Goal: Check status: Check status

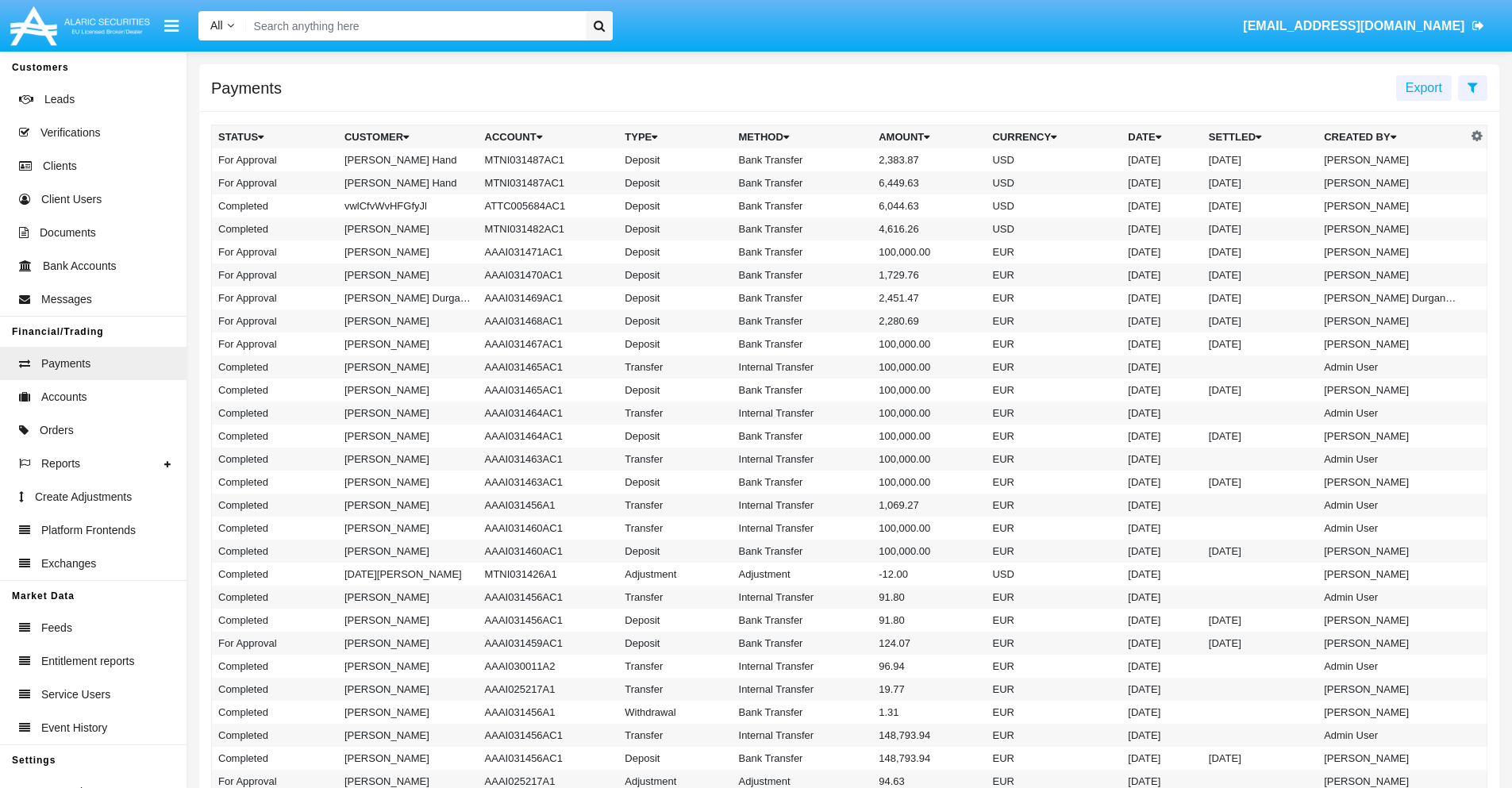
click at [1472, 86] on icon at bounding box center [1472, 88] width 11 height 13
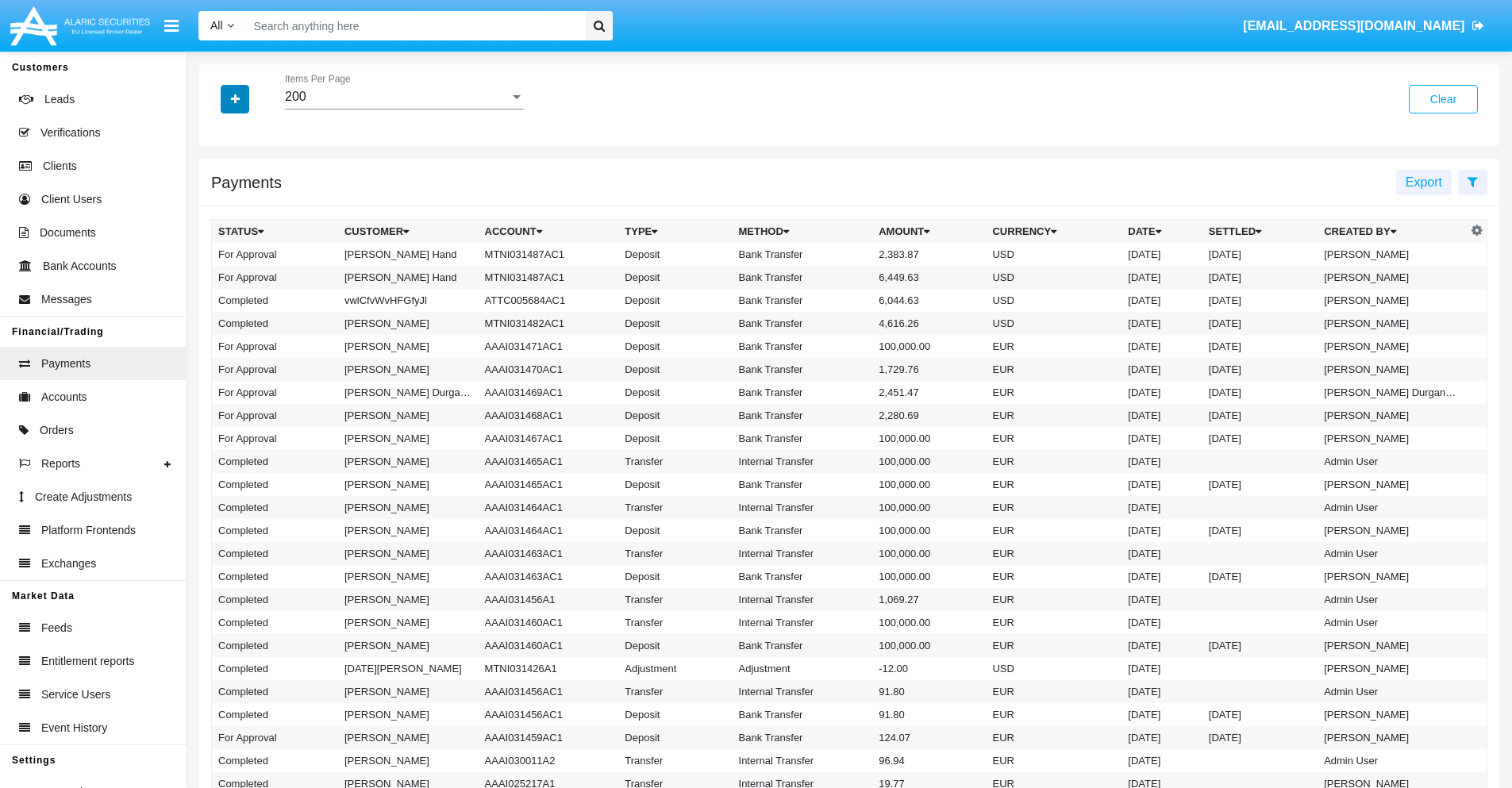
click at [235, 98] on icon "button" at bounding box center [235, 99] width 9 height 11
click at [244, 270] on span "Date" at bounding box center [244, 269] width 27 height 19
click at [219, 276] on input "Date" at bounding box center [218, 276] width 1 height 1
checkbox input "true"
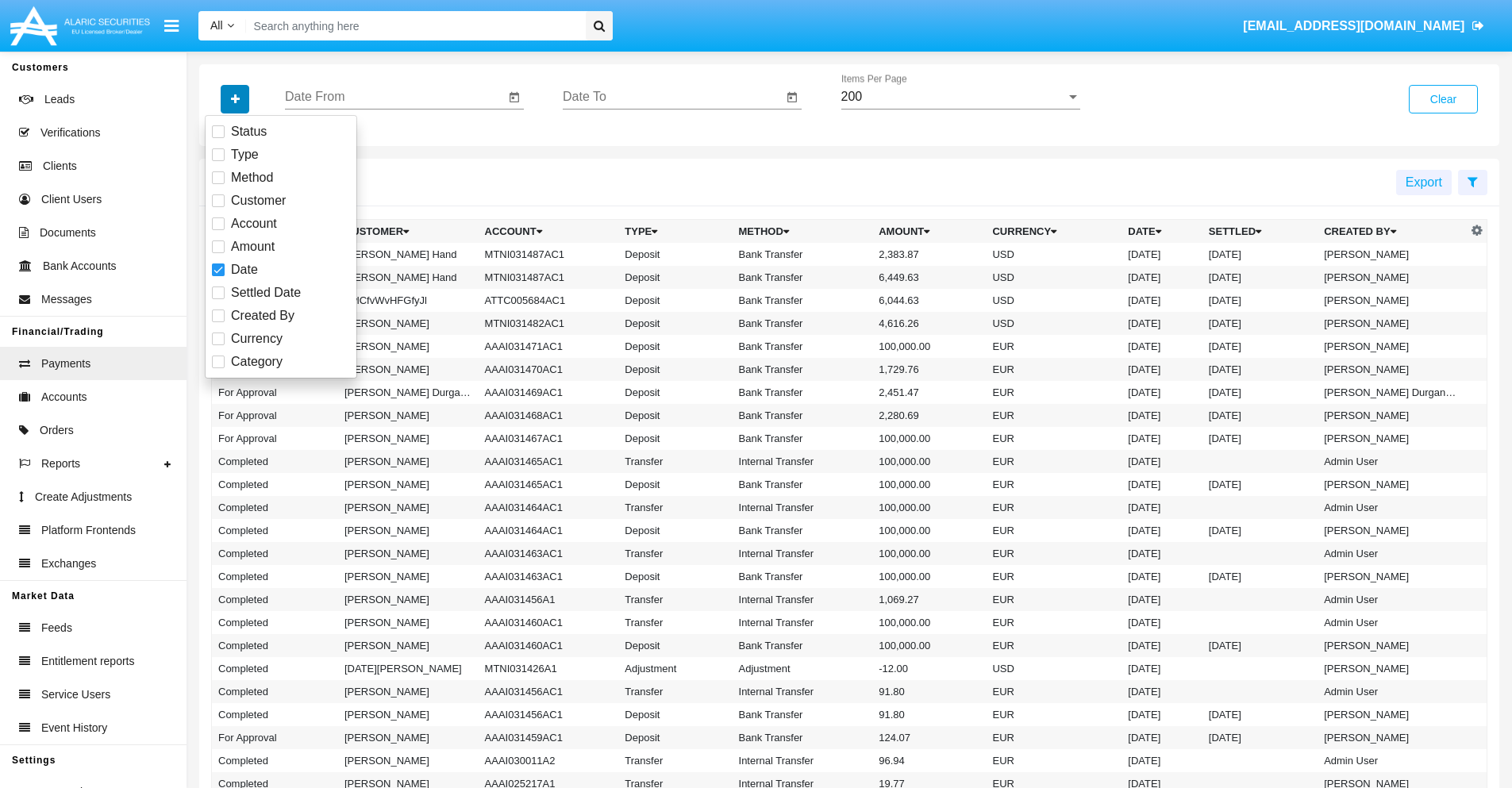
click at [235, 98] on icon "button" at bounding box center [235, 99] width 9 height 11
click at [395, 97] on input "Date From" at bounding box center [395, 97] width 220 height 15
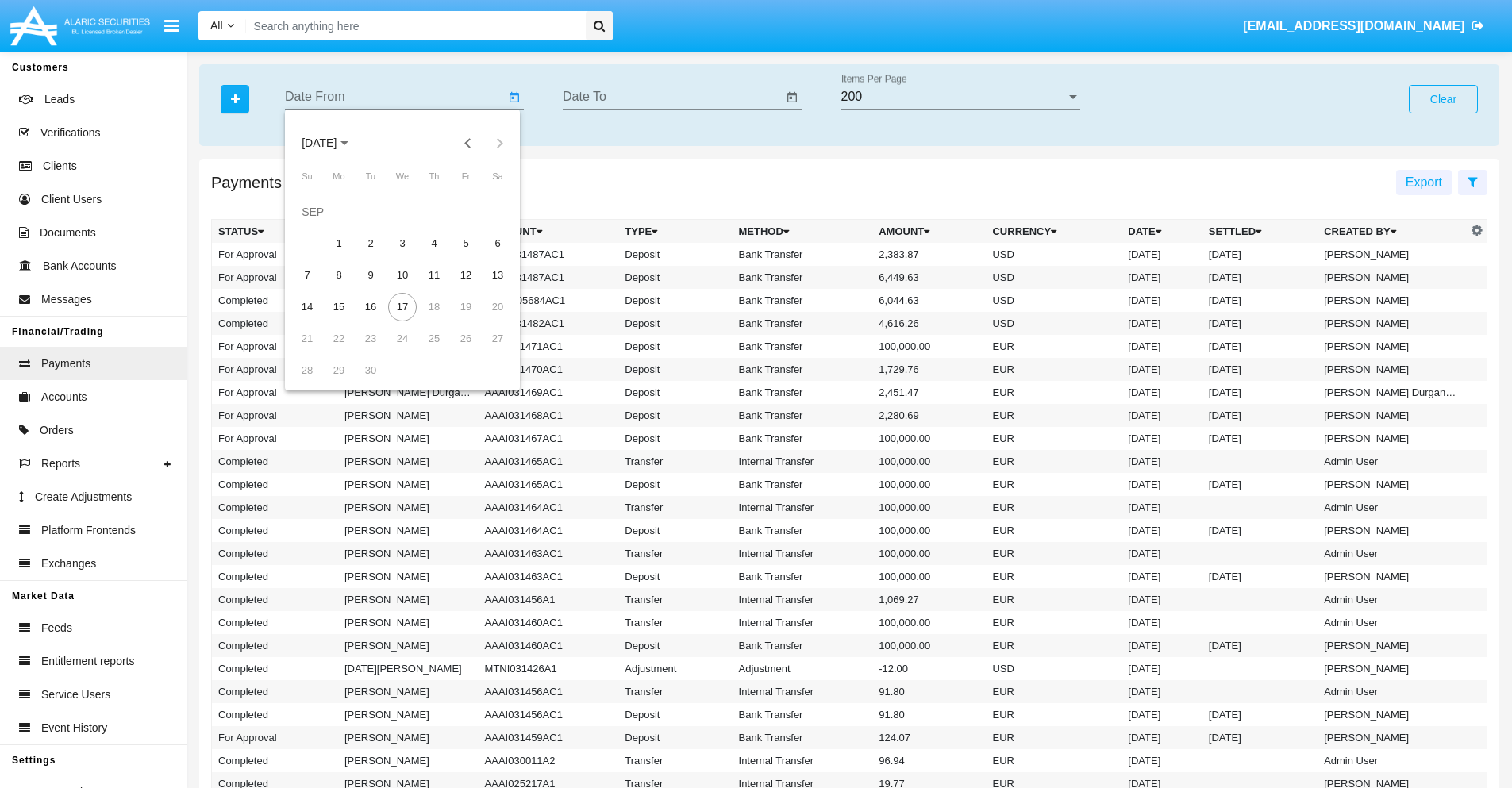
click at [332, 143] on span "[DATE]" at bounding box center [318, 144] width 35 height 13
click at [486, 351] on div "2025" at bounding box center [487, 350] width 50 height 28
click at [319, 223] on div "JAN" at bounding box center [319, 223] width 50 height 28
click at [370, 243] on div "7" at bounding box center [370, 243] width 28 height 28
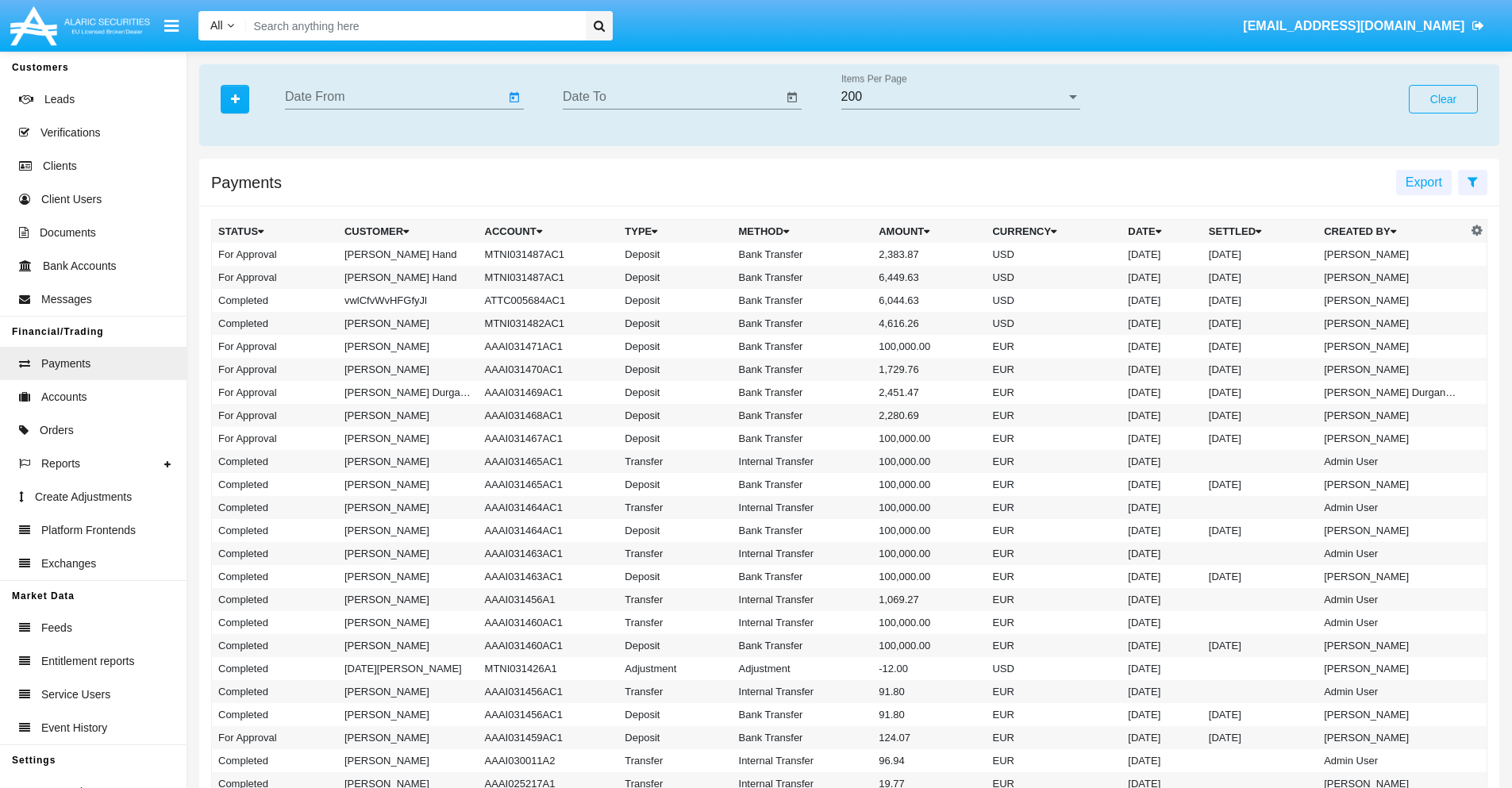
type input "[DATE]"
click at [672, 97] on input "Date To" at bounding box center [673, 97] width 220 height 15
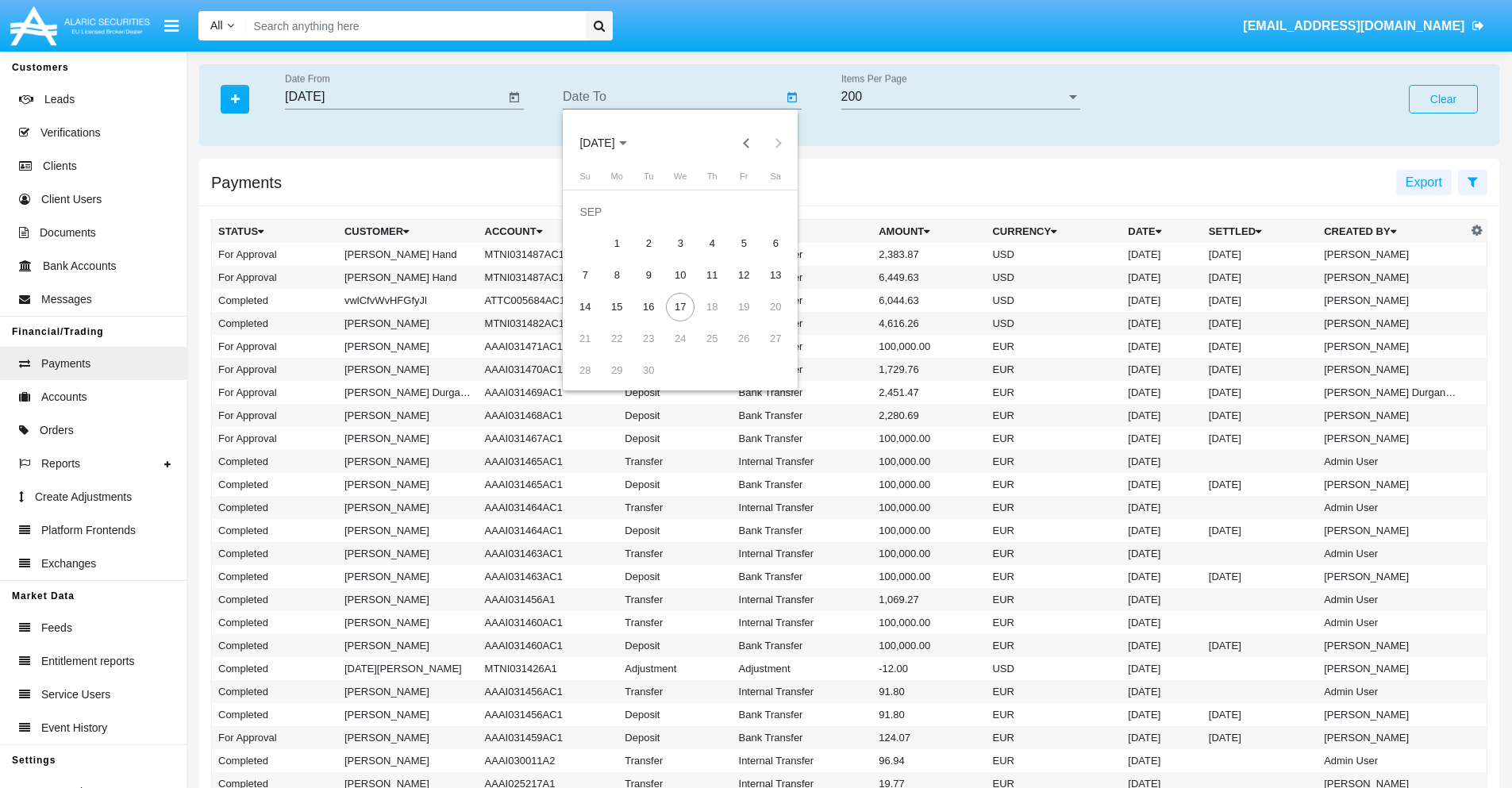
click at [610, 143] on span "[DATE]" at bounding box center [596, 144] width 35 height 13
click at [764, 351] on div "2025" at bounding box center [764, 350] width 50 height 28
click at [597, 223] on div "JAN" at bounding box center [597, 223] width 50 height 28
click at [648, 243] on div "7" at bounding box center [648, 243] width 28 height 28
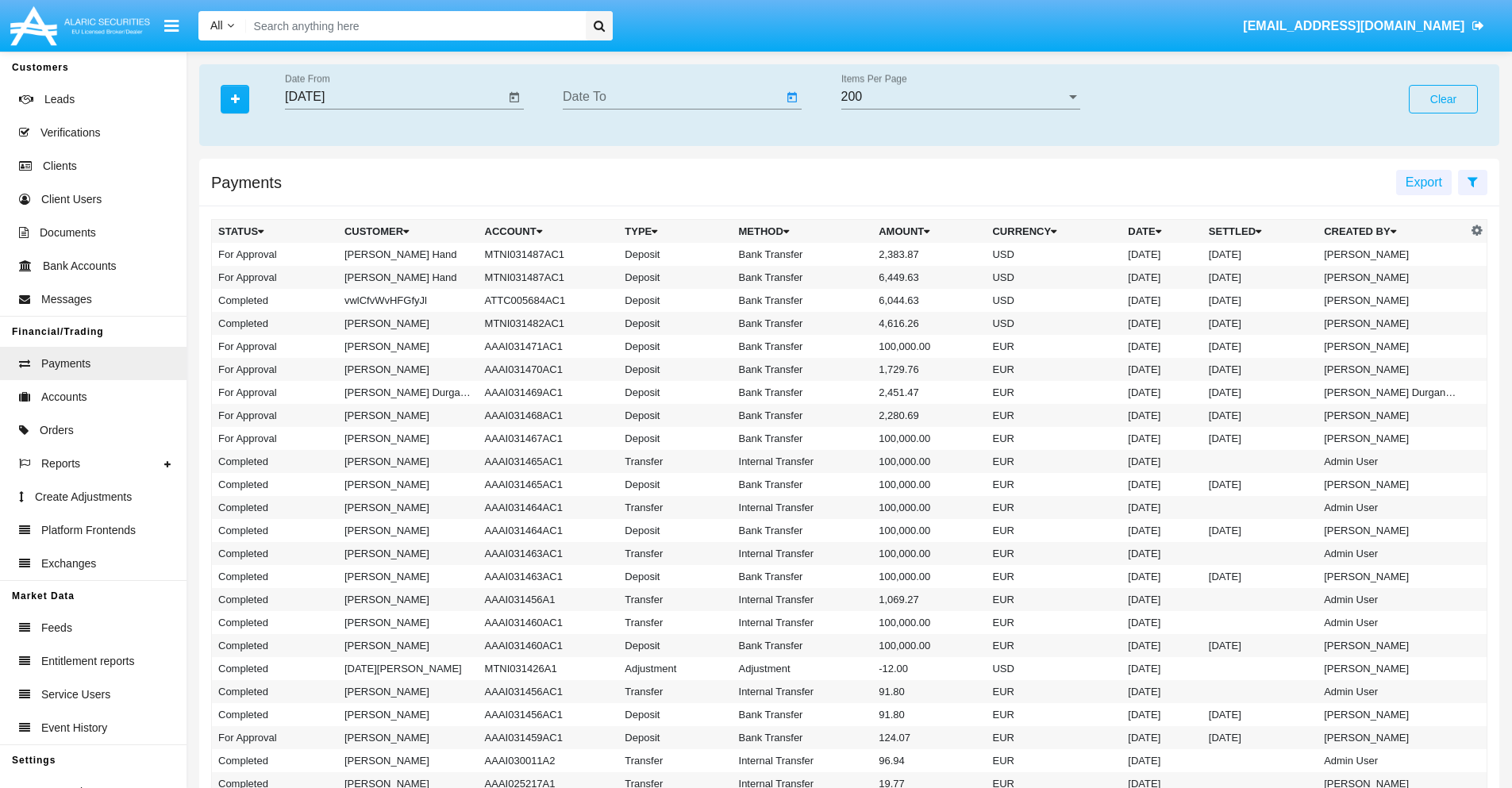
type input "[DATE]"
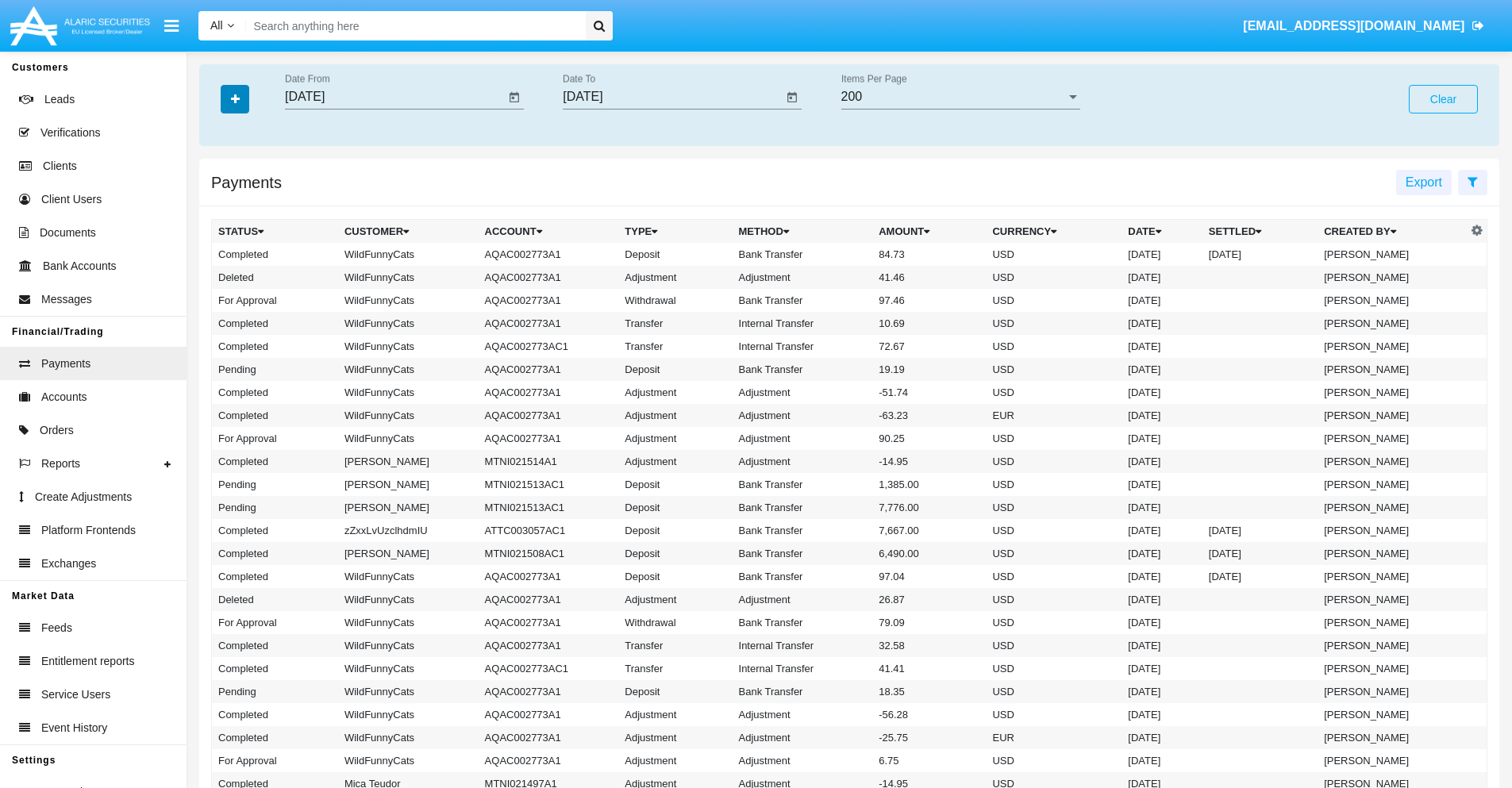
click at [235, 98] on icon "button" at bounding box center [235, 99] width 9 height 11
